Goal: Navigation & Orientation: Find specific page/section

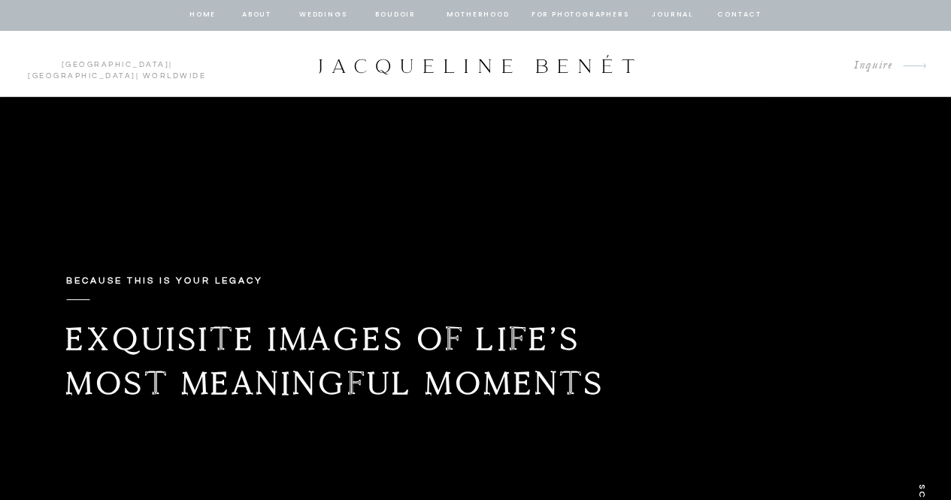
click at [323, 17] on nav "Weddings" at bounding box center [323, 15] width 51 height 14
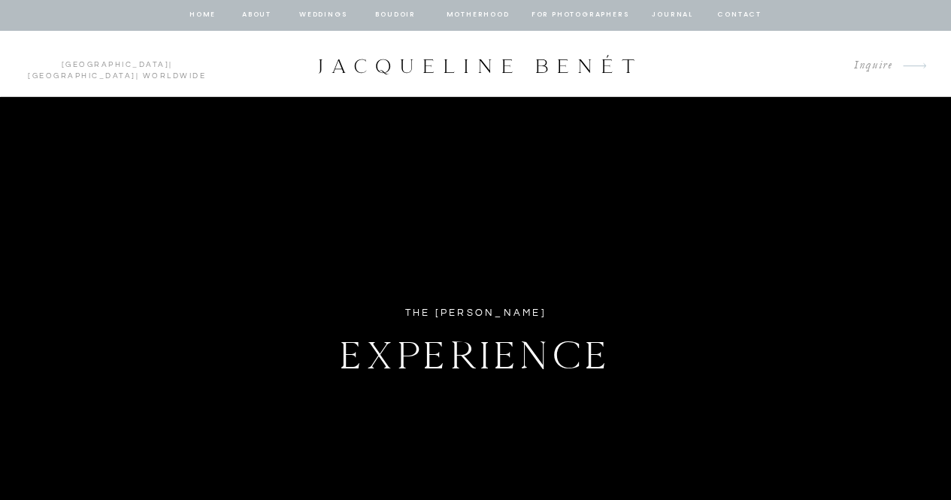
click at [491, 14] on nav "Motherhood" at bounding box center [478, 15] width 62 height 14
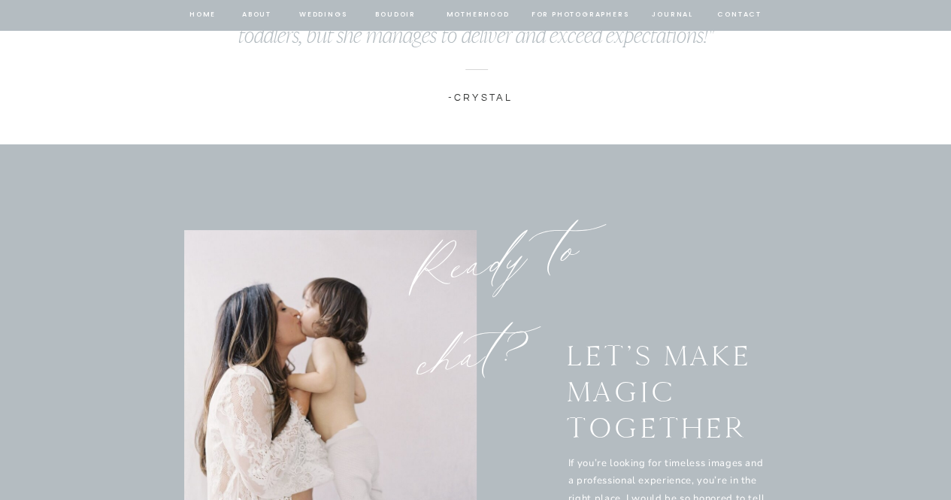
scroll to position [8724, 0]
